Goal: Information Seeking & Learning: Learn about a topic

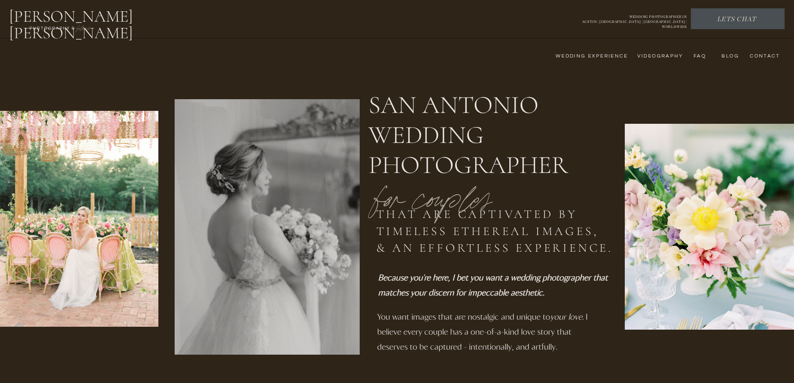
click at [586, 54] on nav "wedding experience" at bounding box center [586, 56] width 84 height 7
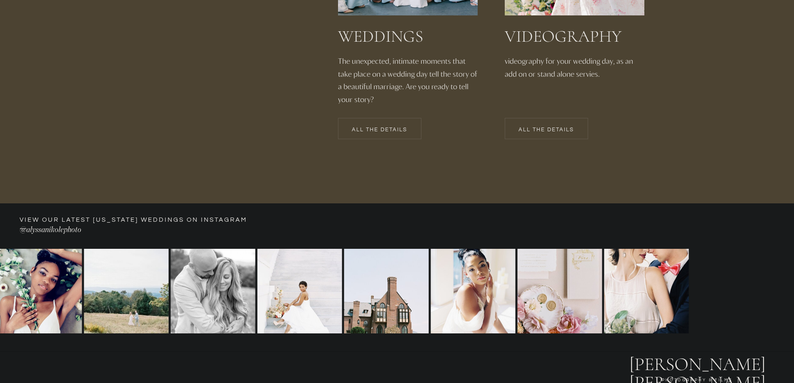
scroll to position [1976, 0]
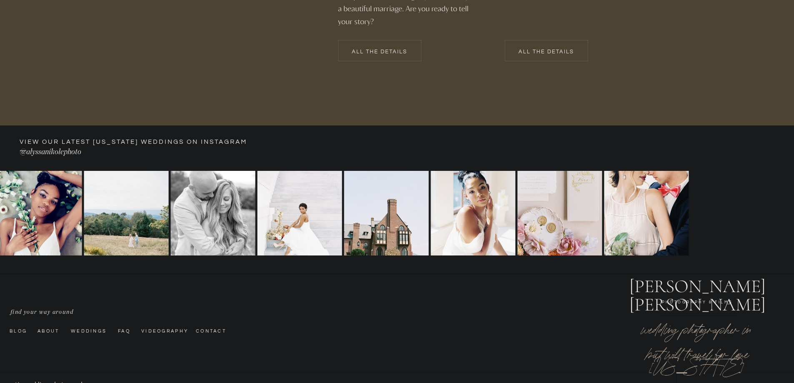
click at [394, 50] on p "All the details" at bounding box center [379, 52] width 83 height 6
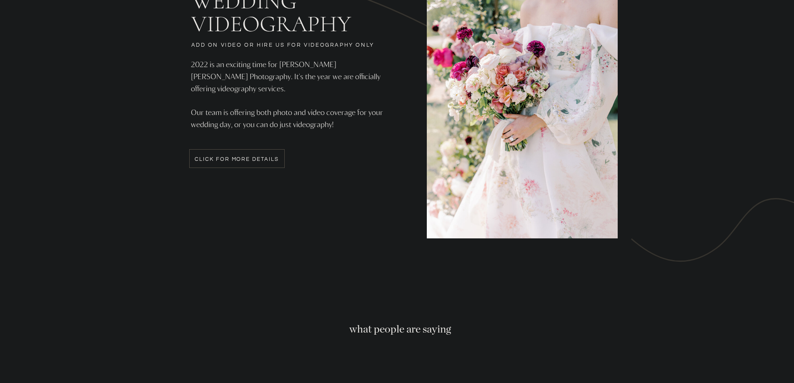
scroll to position [2260, 0]
